Goal: Task Accomplishment & Management: Manage account settings

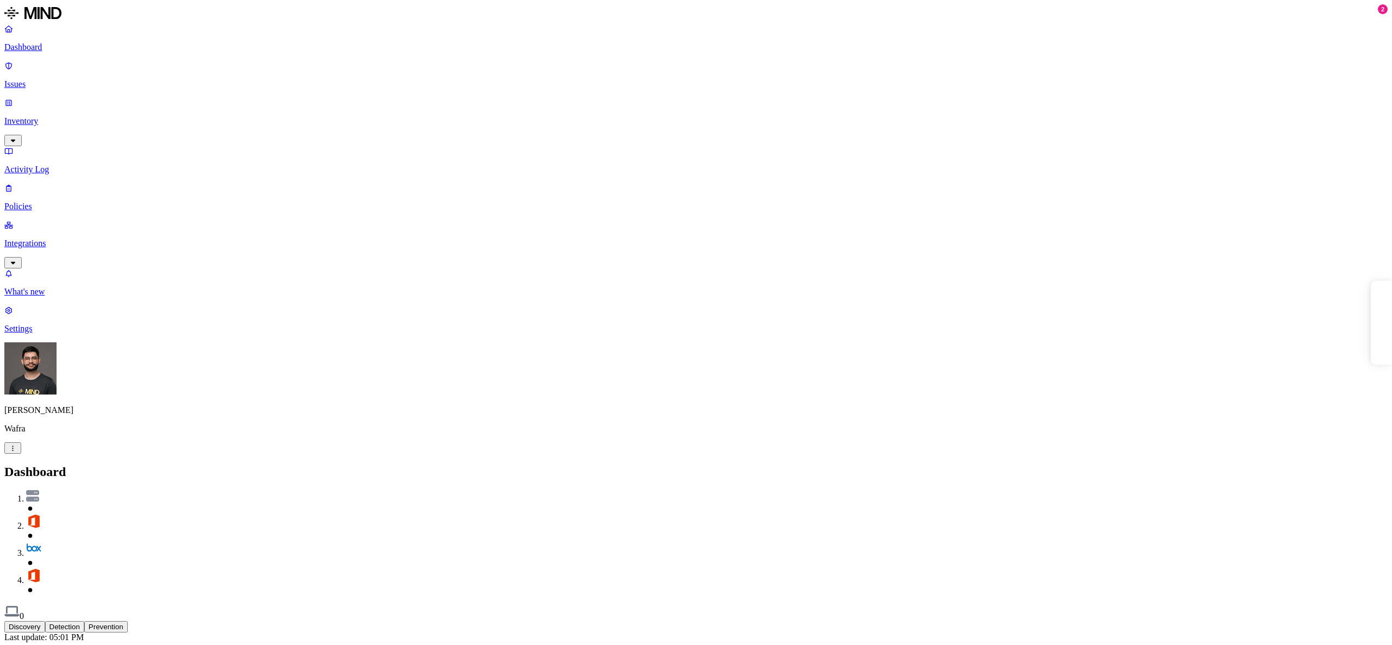
click at [97, 454] on div "[PERSON_NAME] Wafra" at bounding box center [695, 398] width 1383 height 111
click at [60, 239] on p "Integrations" at bounding box center [695, 244] width 1383 height 10
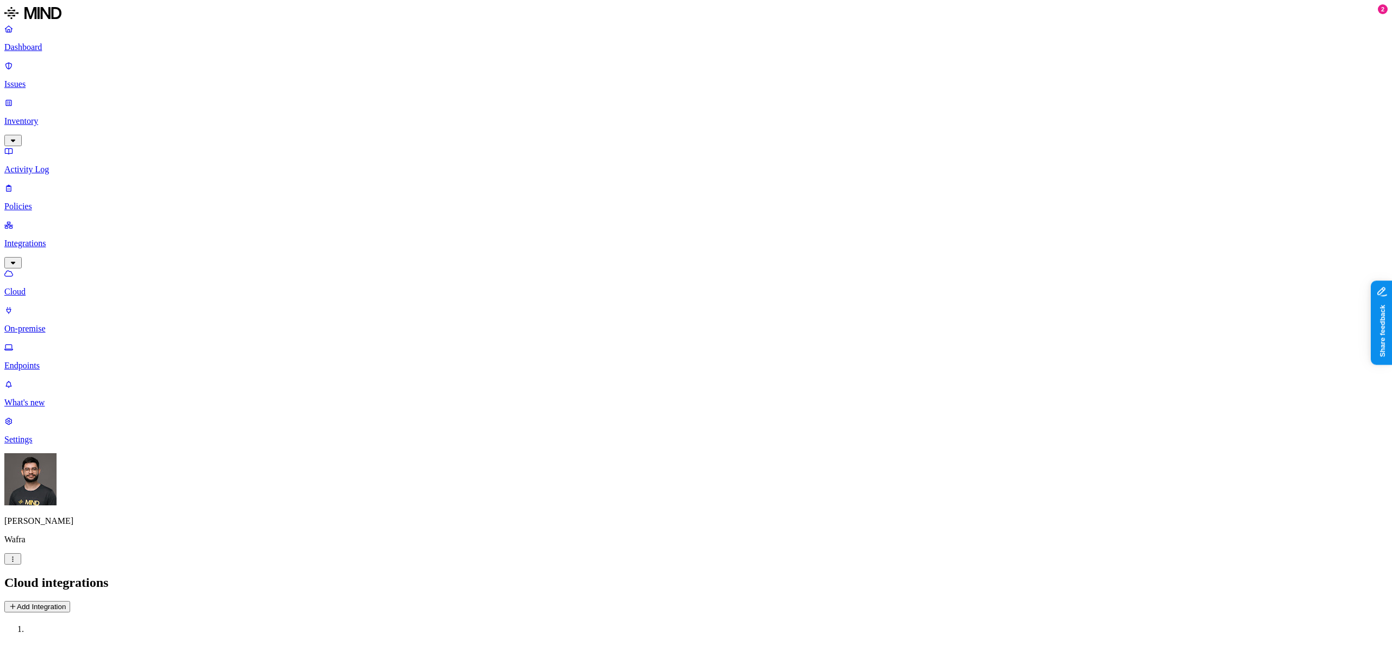
click at [64, 187] on nav "Dashboard Issues Inventory Activity Log Policies Integrations Cloud On-premise …" at bounding box center [695, 234] width 1383 height 421
click at [64, 324] on p "On-premise" at bounding box center [695, 329] width 1383 height 10
click at [58, 361] on p "Endpoints" at bounding box center [695, 366] width 1383 height 10
click at [39, 202] on p "Policies" at bounding box center [695, 207] width 1383 height 10
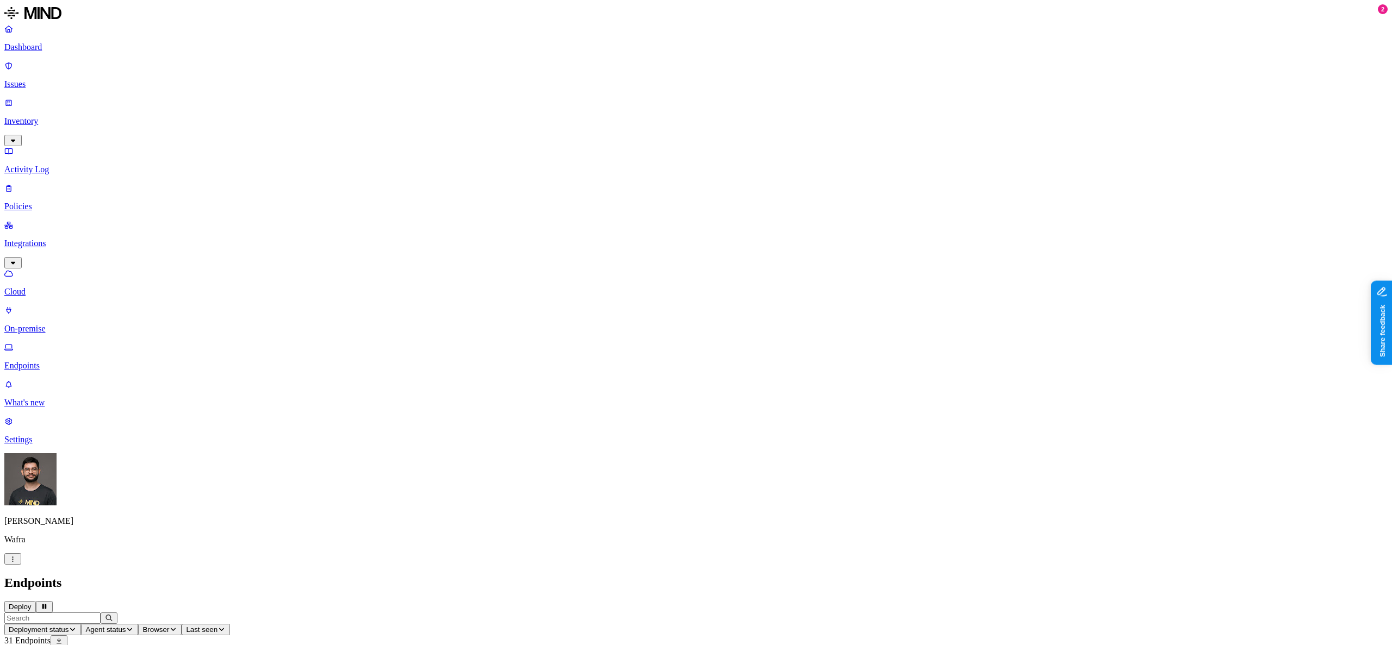
click at [39, 202] on p "Policies" at bounding box center [695, 207] width 1383 height 10
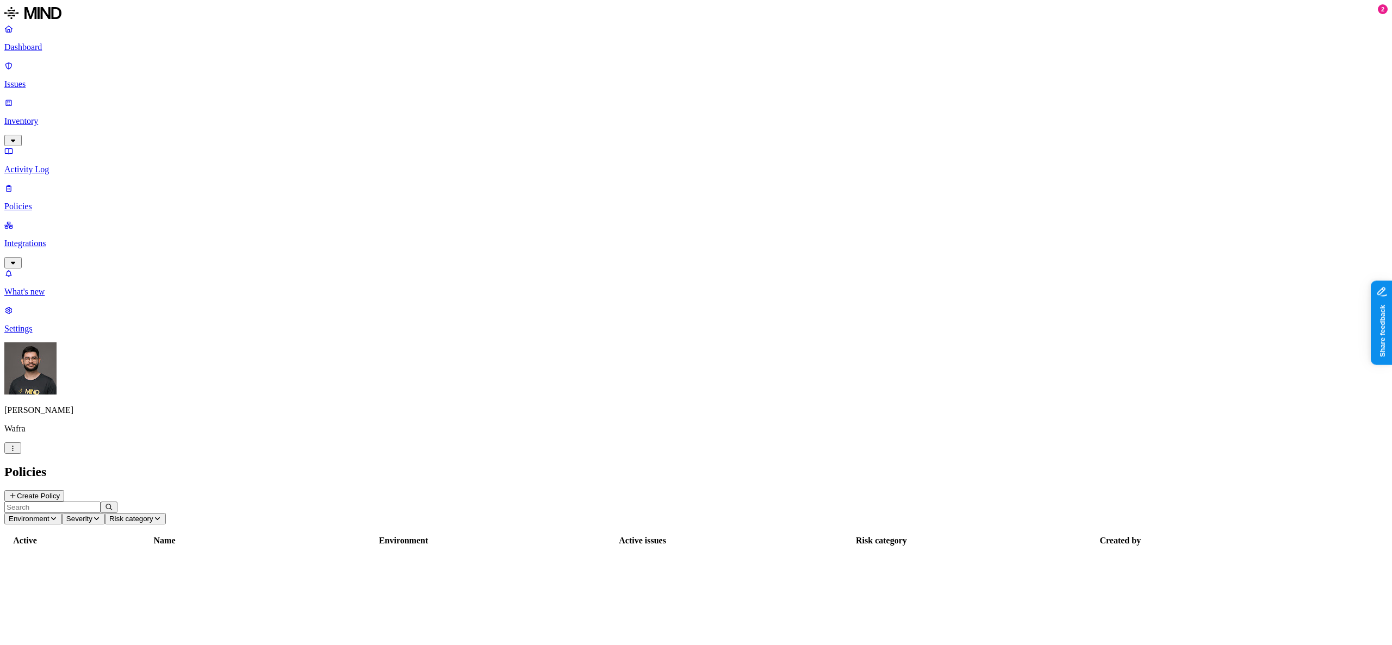
click at [62, 513] on button "Environment" at bounding box center [33, 518] width 58 height 11
click at [259, 95] on span "Endpoint" at bounding box center [263, 99] width 32 height 9
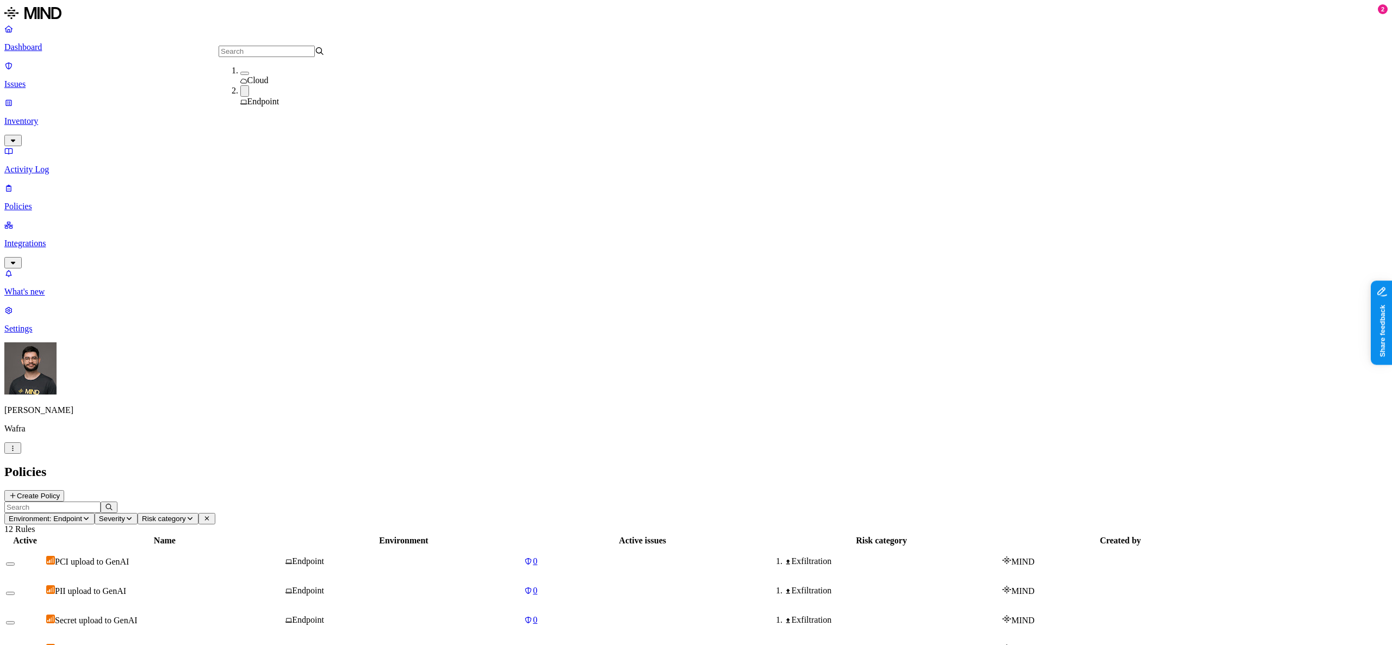
click at [351, 465] on h2 "Policies" at bounding box center [695, 472] width 1383 height 15
click at [283, 606] on td "Secret upload to GenAI" at bounding box center [165, 620] width 238 height 28
